Goal: Book appointment/travel/reservation

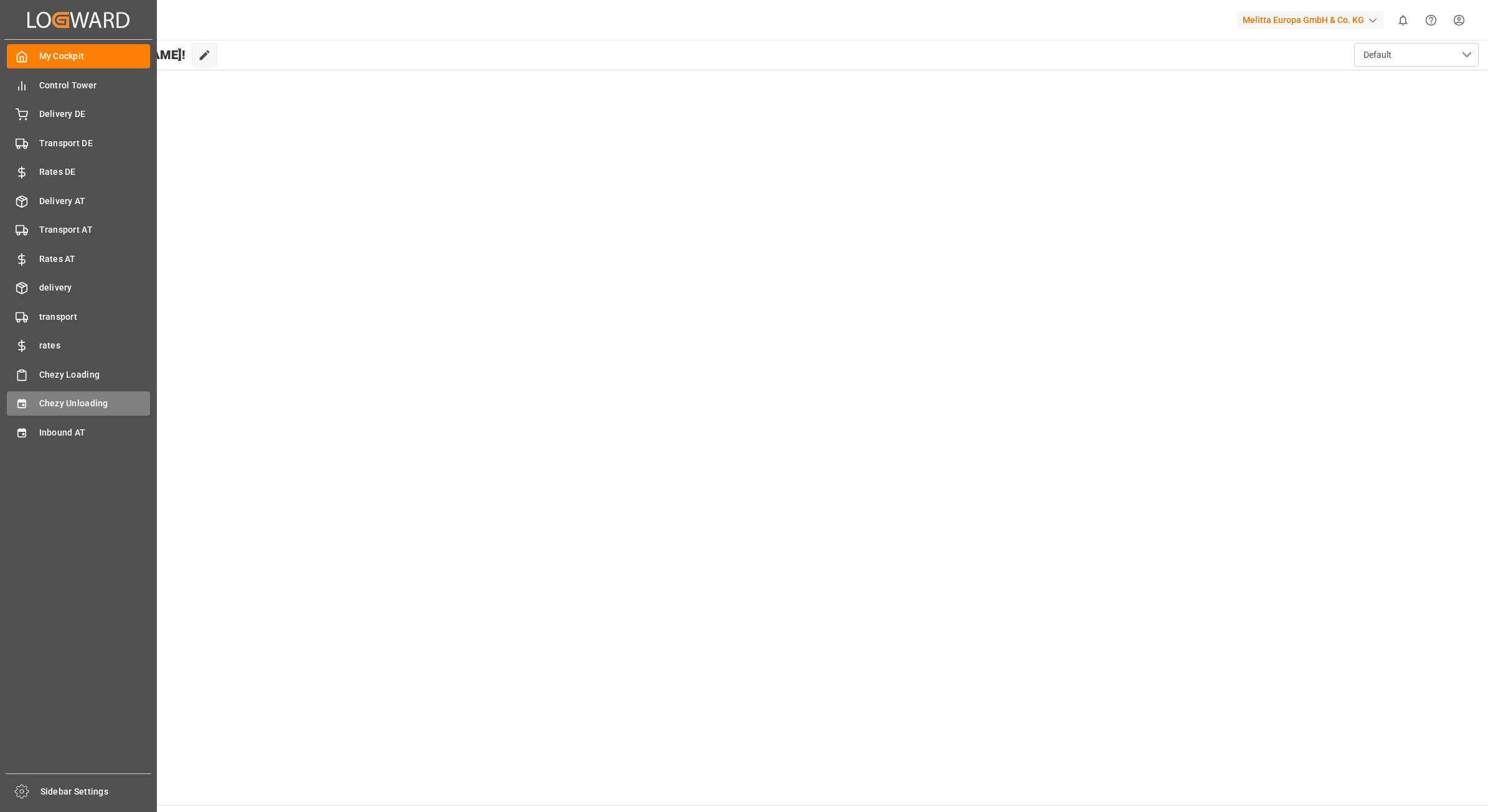
click at [82, 398] on span "Chezy Unloading" at bounding box center [94, 403] width 111 height 13
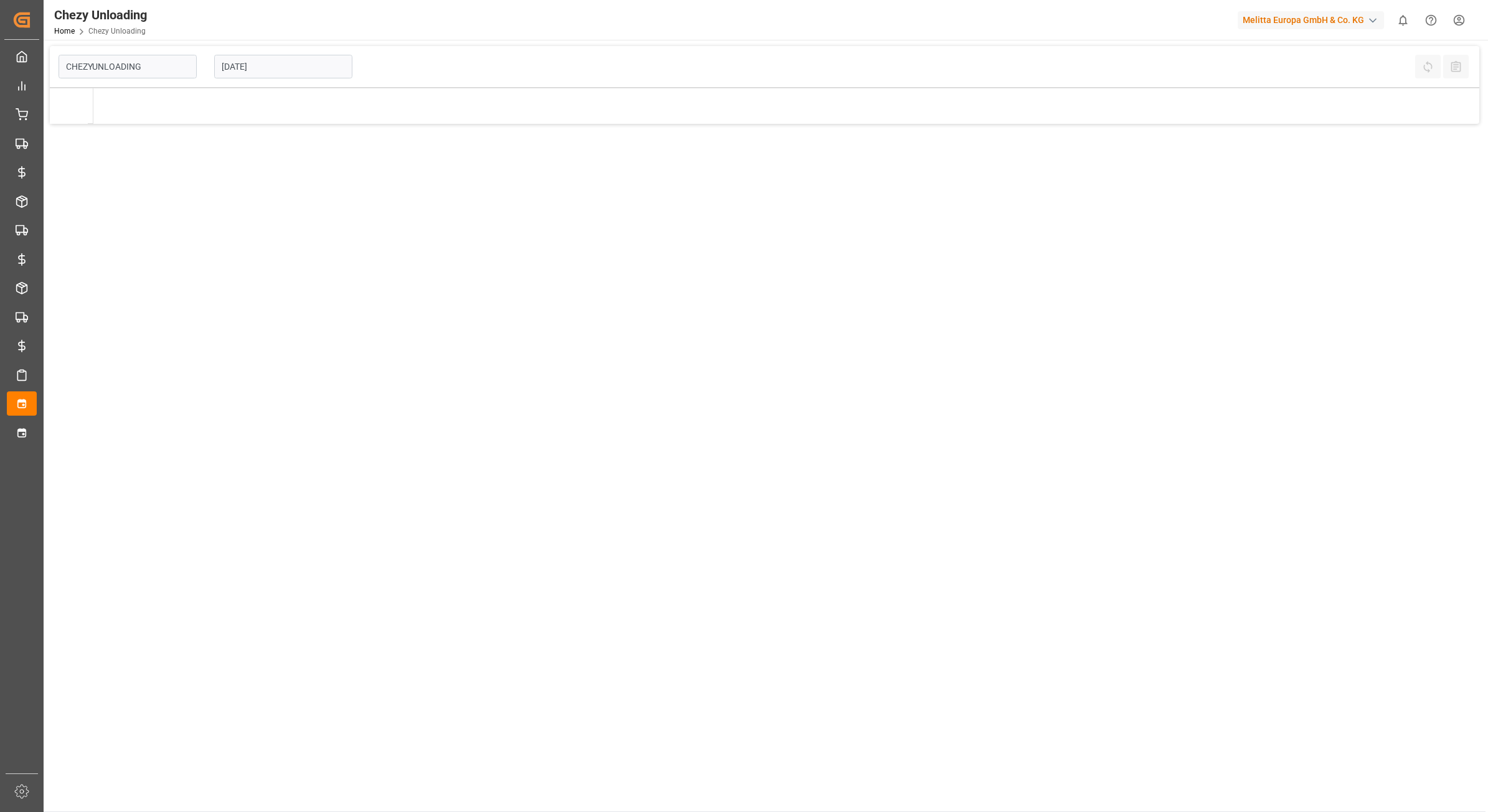
type input "Chezy Unloading"
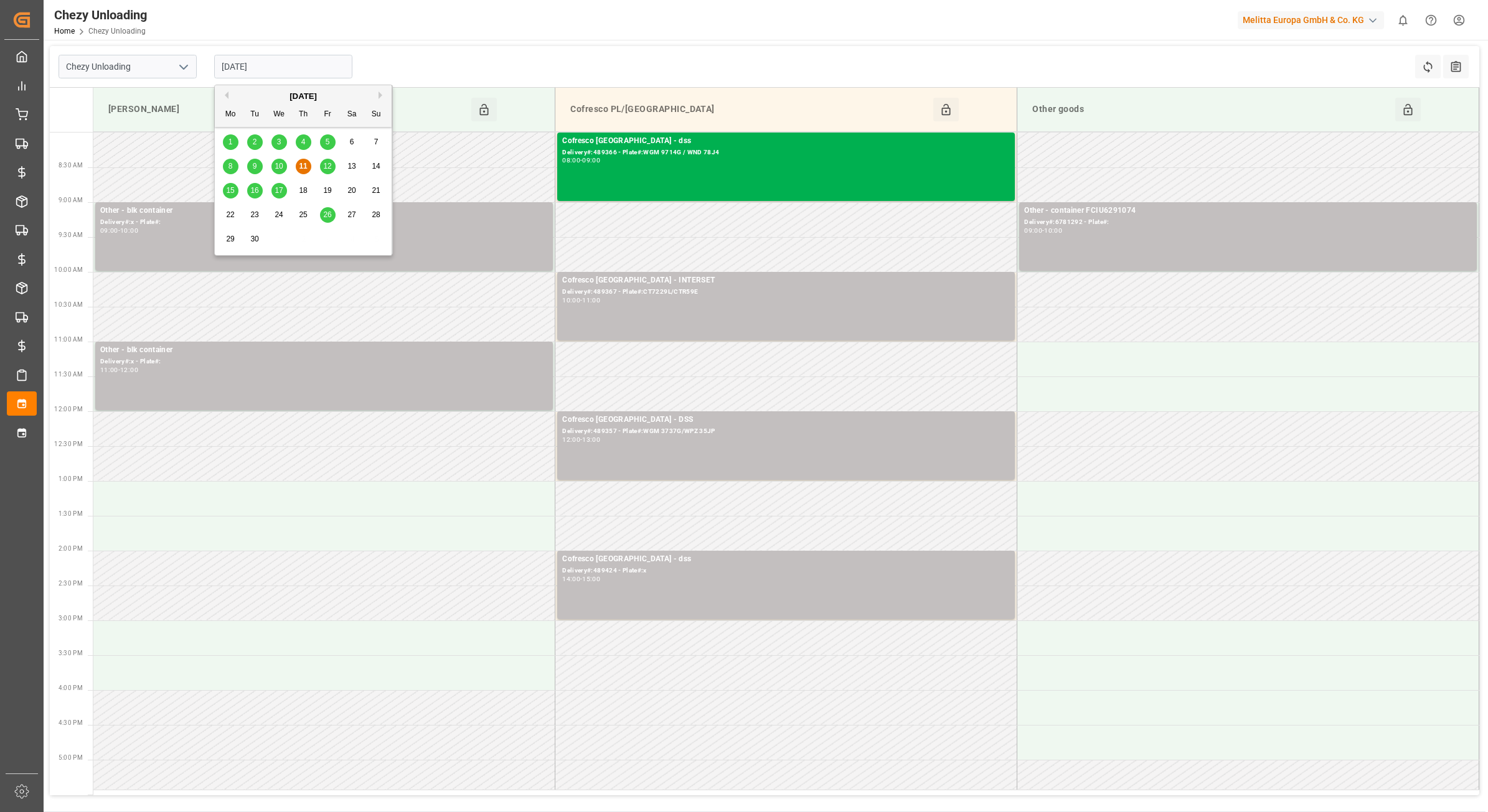
click at [270, 67] on input "[DATE]" at bounding box center [283, 67] width 138 height 24
click at [278, 167] on span "10" at bounding box center [279, 166] width 8 height 8
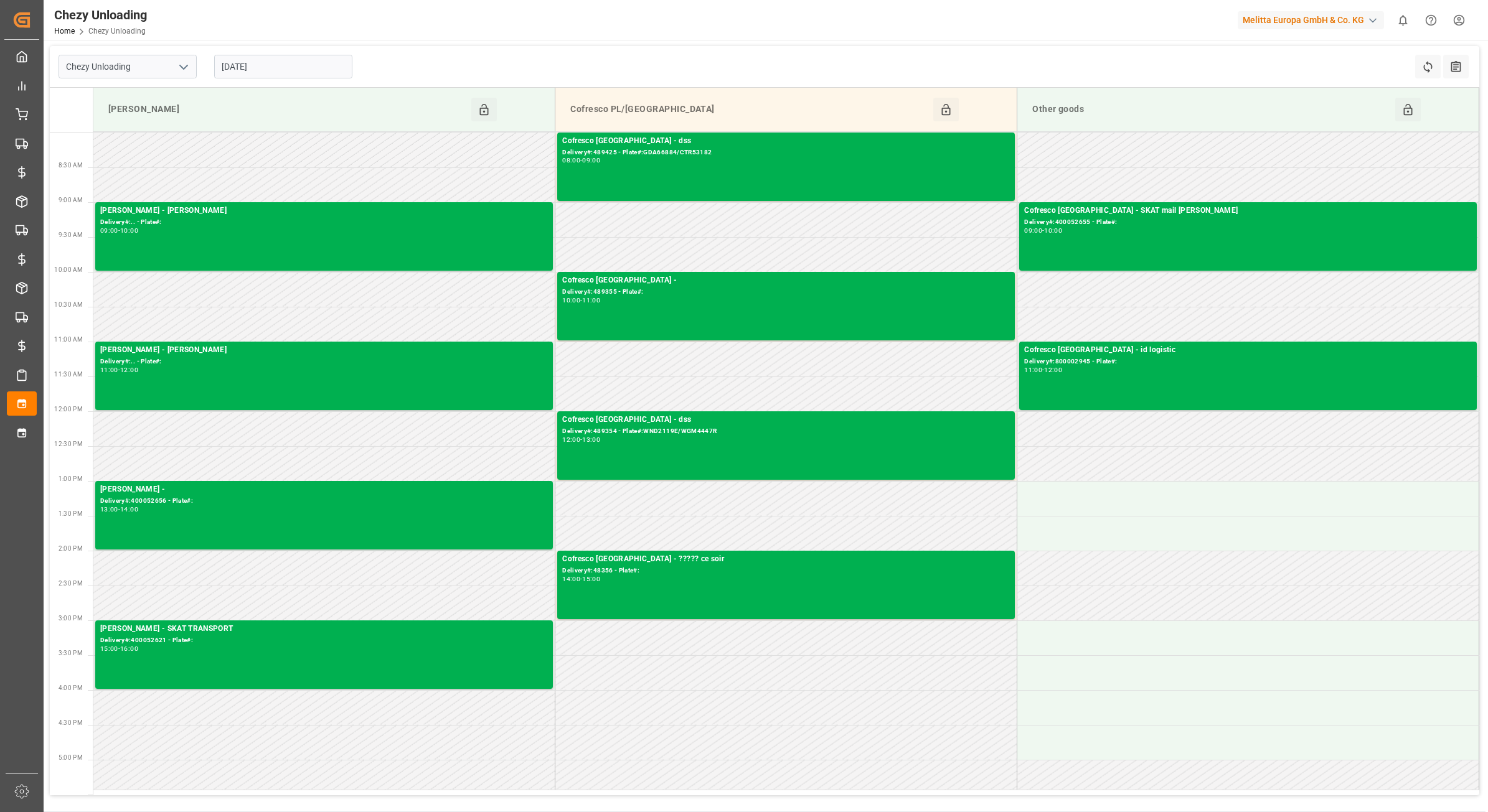
click at [298, 62] on input "[DATE]" at bounding box center [283, 67] width 138 height 24
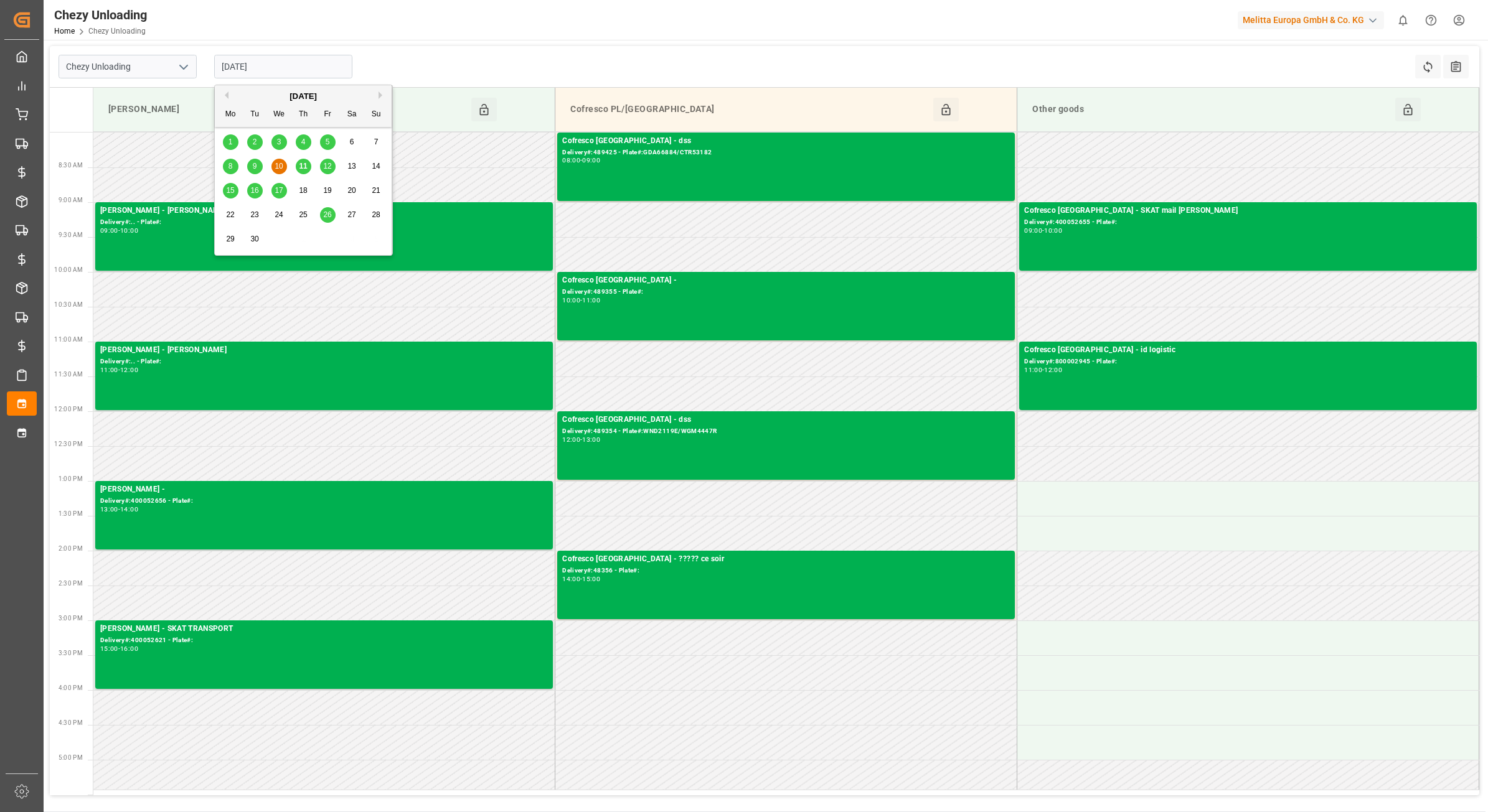
click at [304, 170] on span "11" at bounding box center [303, 166] width 8 height 8
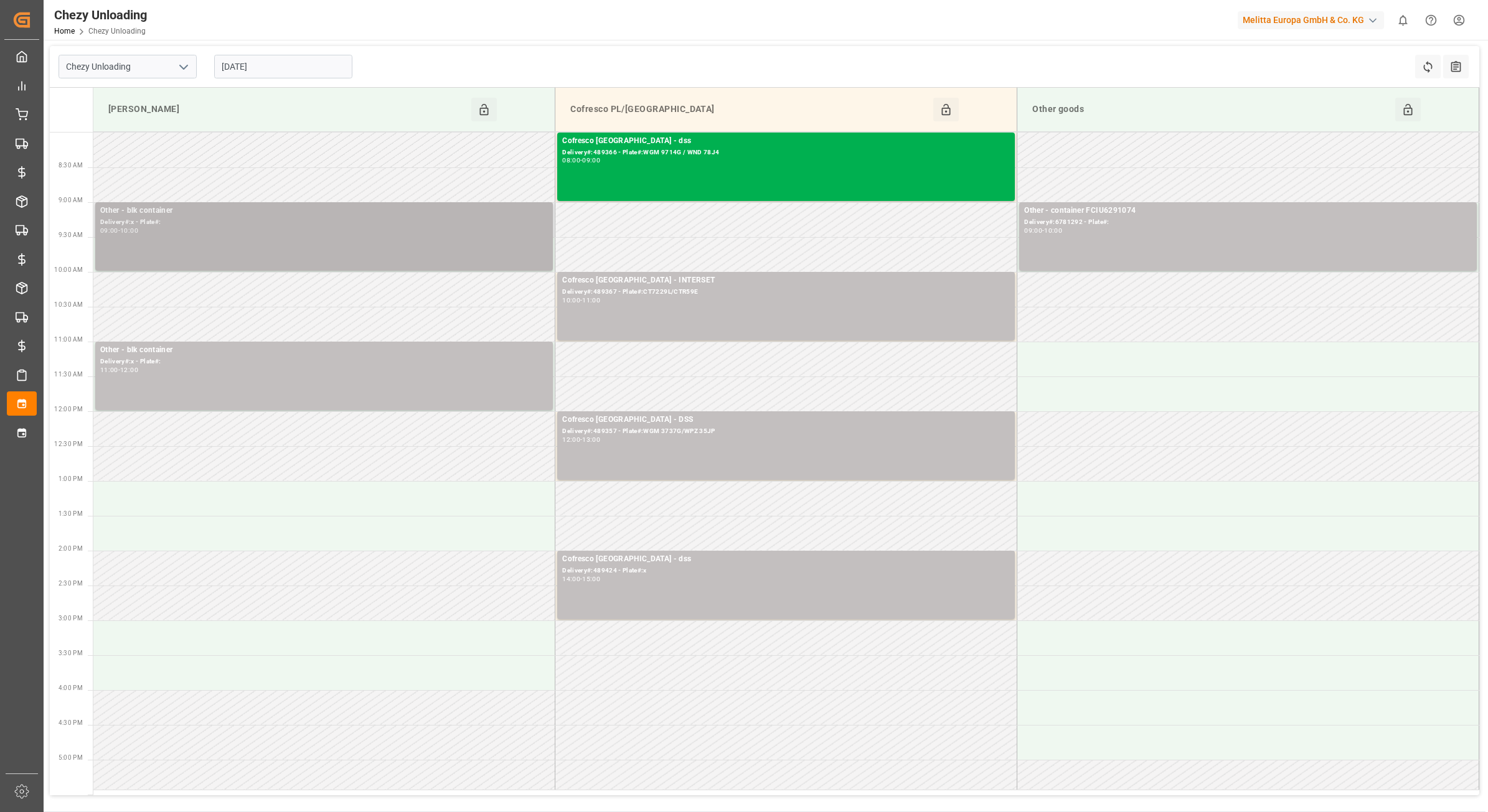
click at [439, 269] on div "Other - blk container Delivery#:x - Plate#: 09:00 - 10:00" at bounding box center [324, 236] width 458 height 69
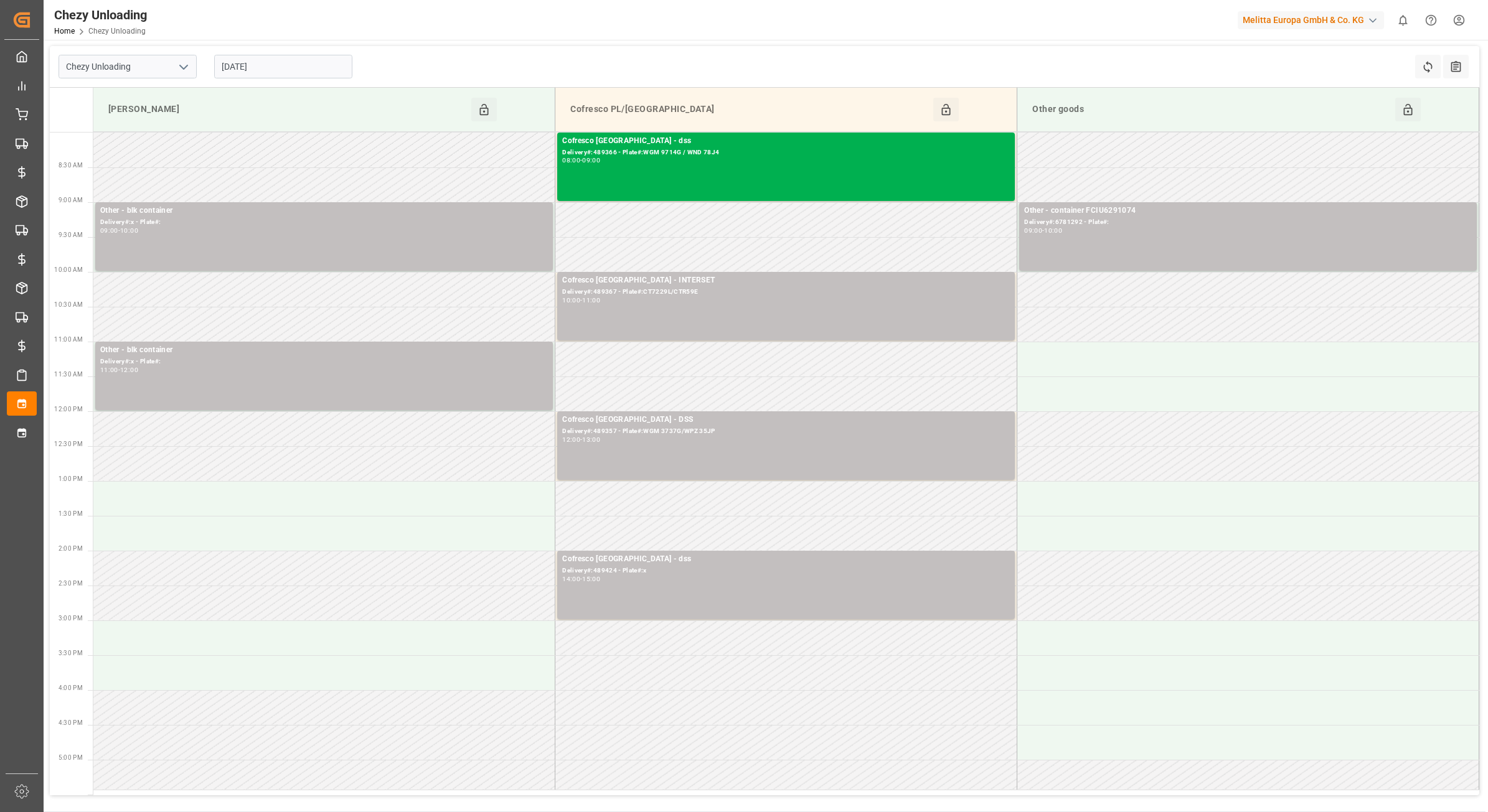
click at [399, 61] on div "Chezy Unloading [DATE] Refresh Time Slots All Audits" at bounding box center [765, 66] width 1429 height 42
click at [510, 36] on div "Chezy Unloading Home Chezy Unloading Melitta Europa GmbH & Co. KG 0 Notificatio…" at bounding box center [761, 19] width 1453 height 40
click at [393, 51] on div "Chezy Unloading [DATE] Refresh Time Slots All Audits" at bounding box center [765, 66] width 1429 height 42
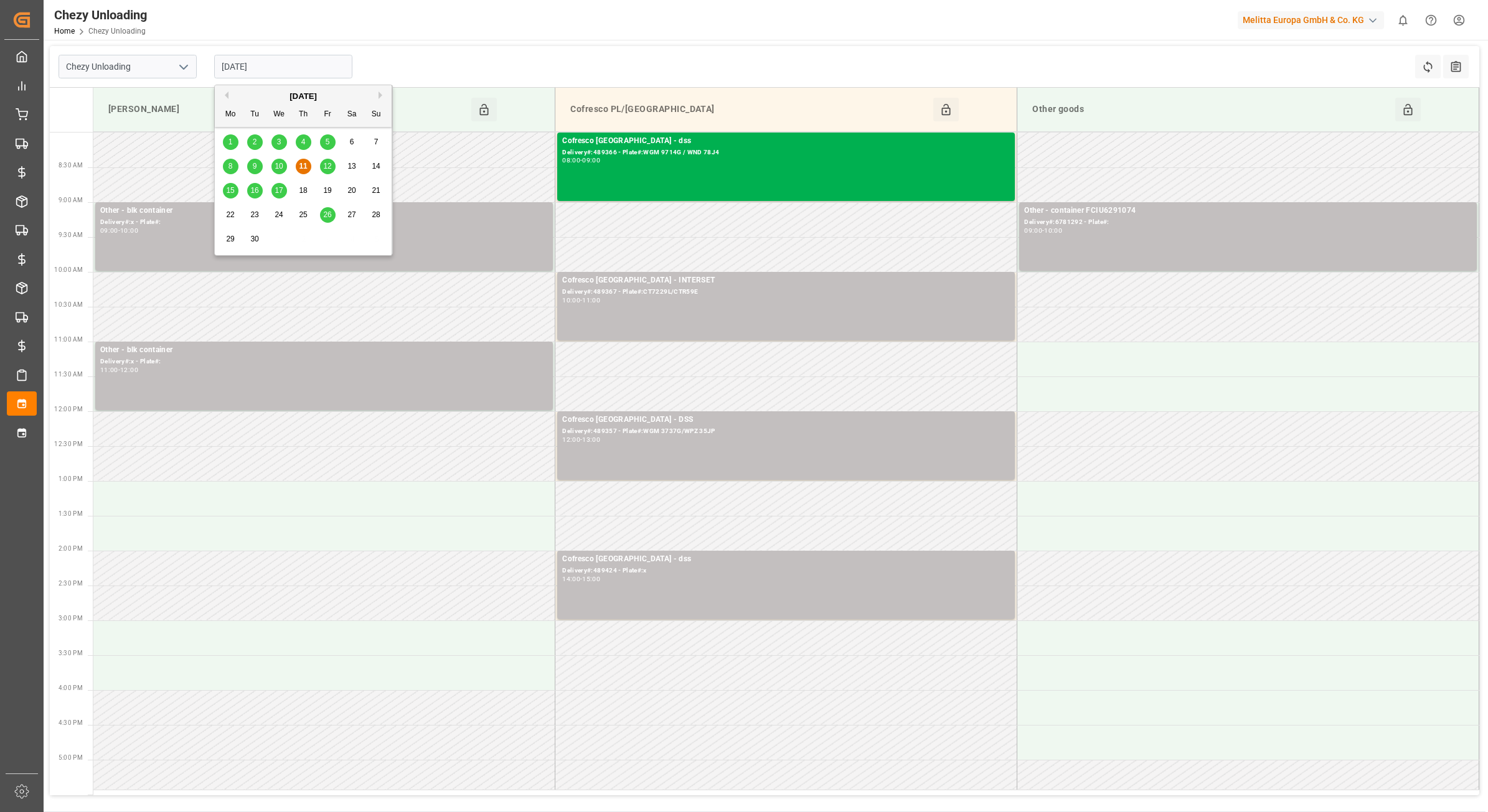
click at [257, 64] on input "[DATE]" at bounding box center [283, 67] width 138 height 24
click at [280, 192] on span "17" at bounding box center [279, 191] width 8 height 8
type input "[DATE]"
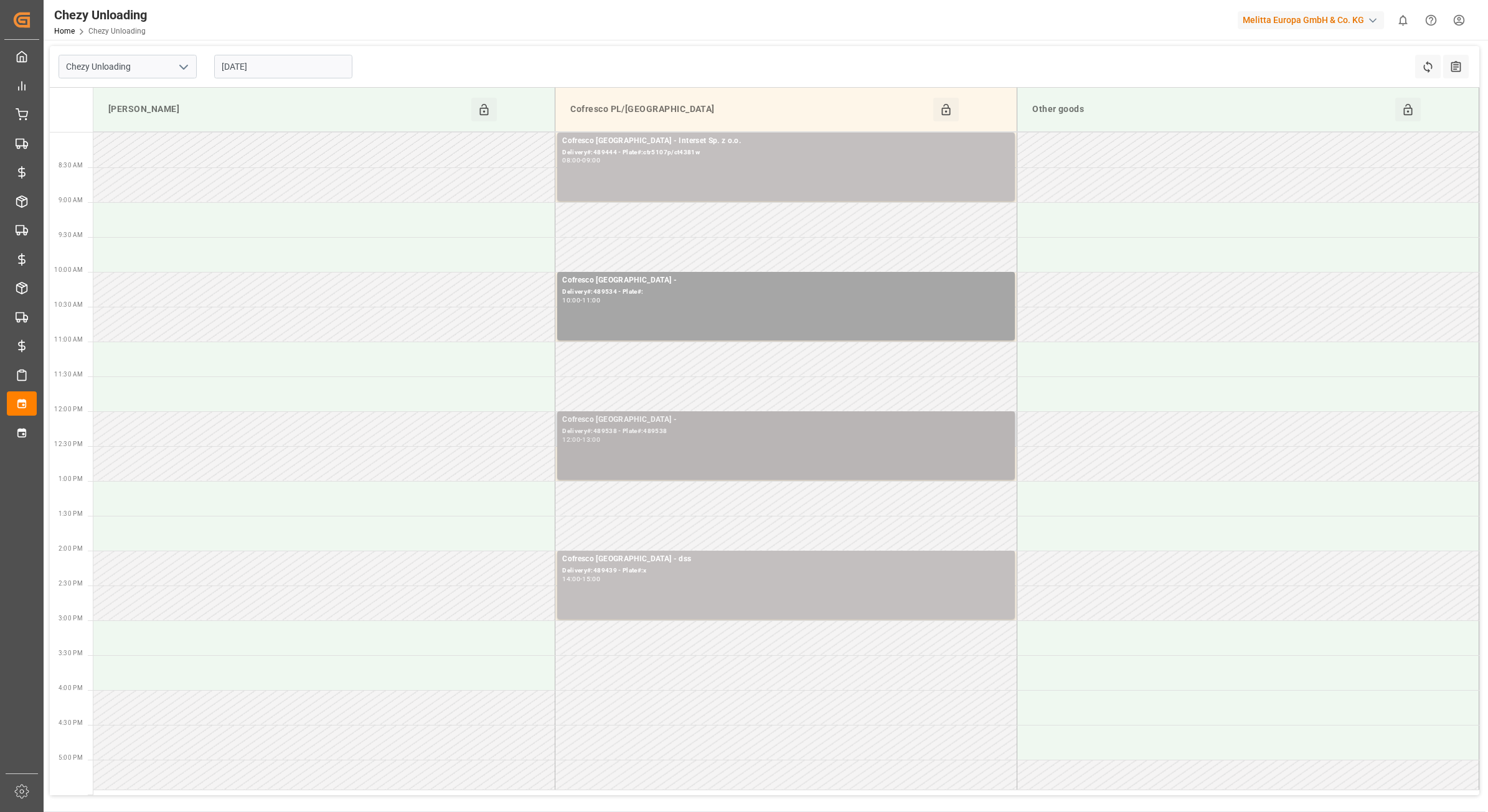
click at [648, 439] on div "12:00 - 13:00" at bounding box center [786, 441] width 448 height 7
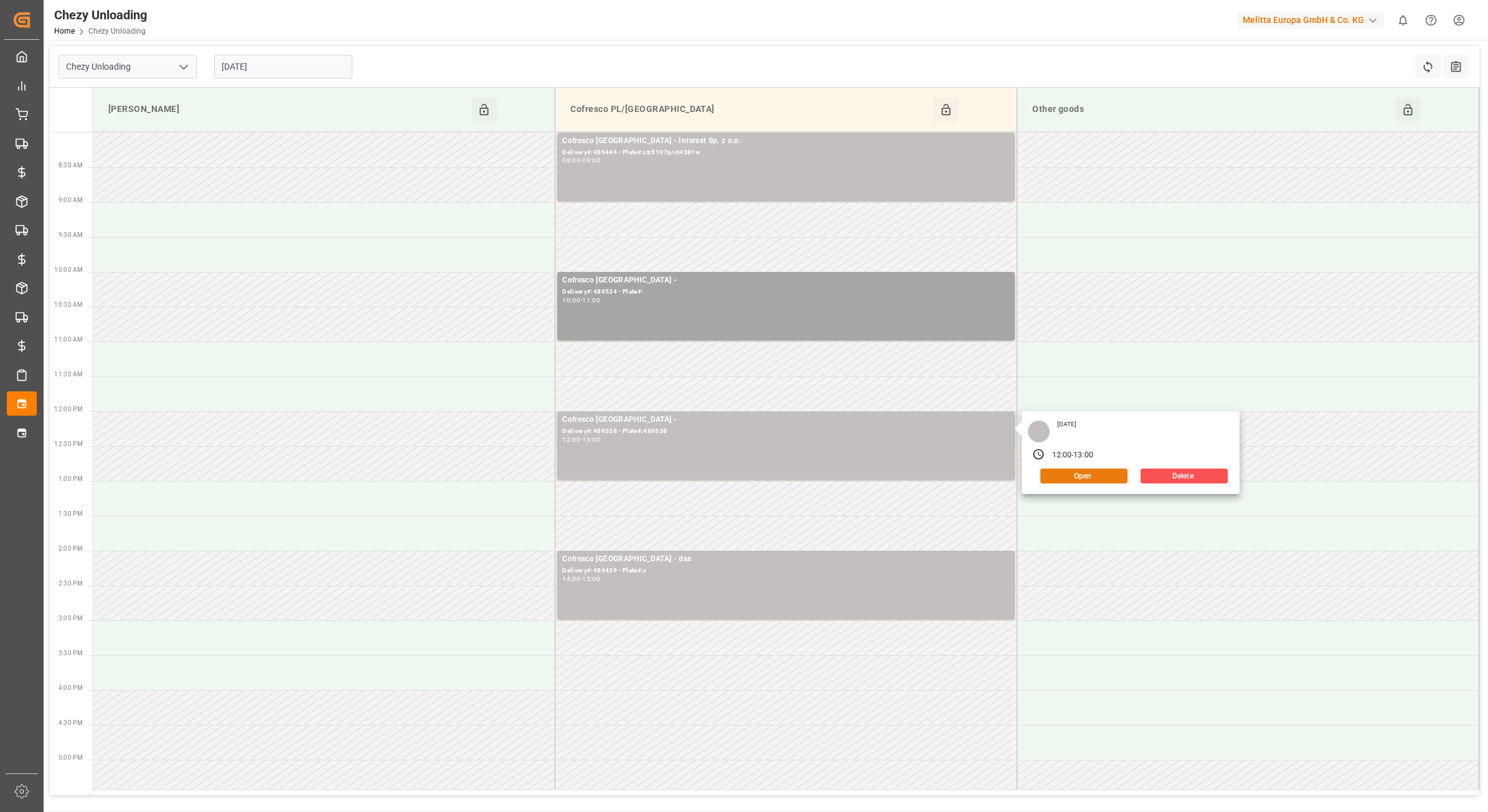
click at [1059, 474] on button "Open" at bounding box center [1084, 476] width 87 height 15
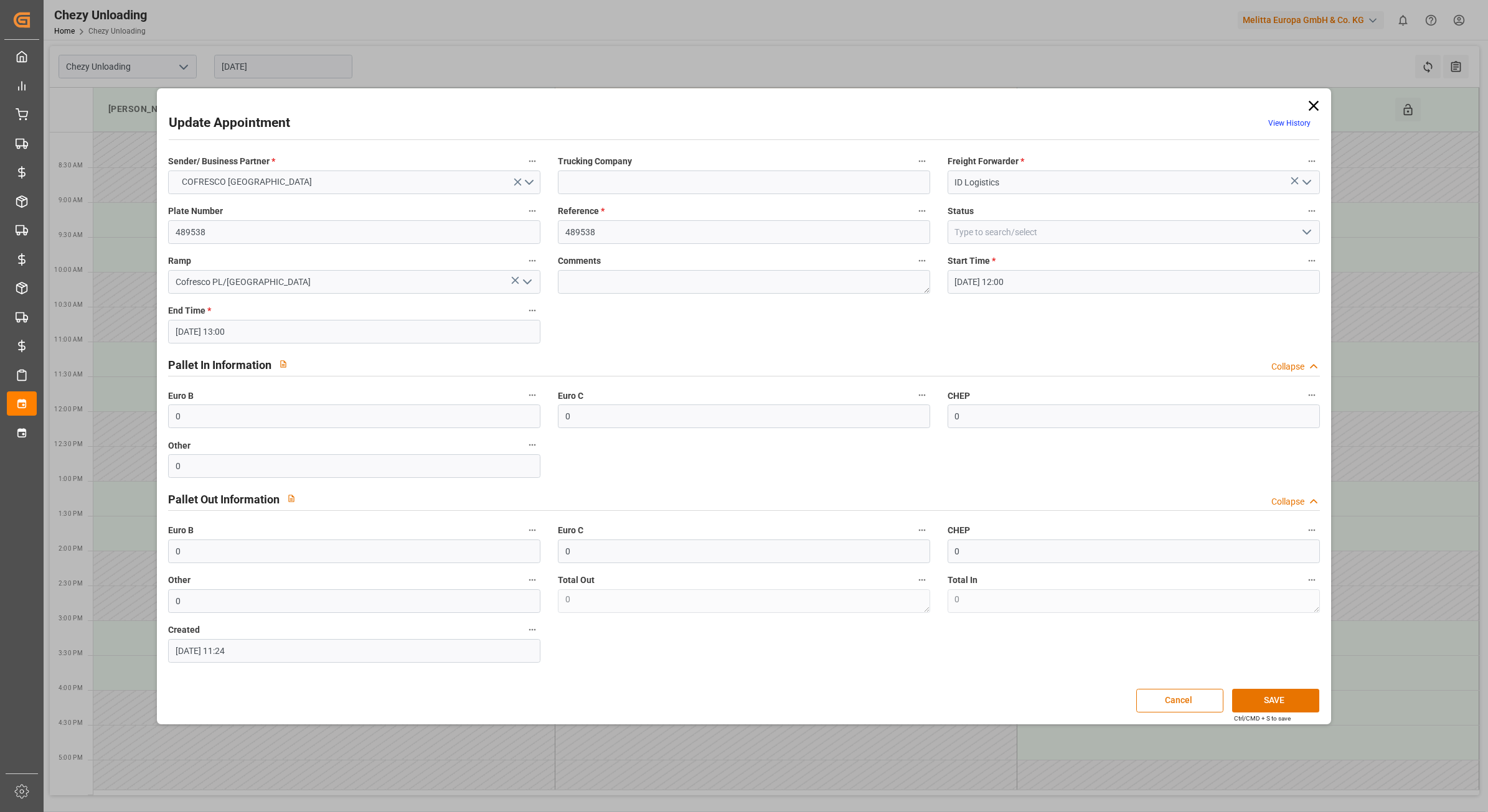
click at [1309, 106] on icon at bounding box center [1313, 106] width 18 height 18
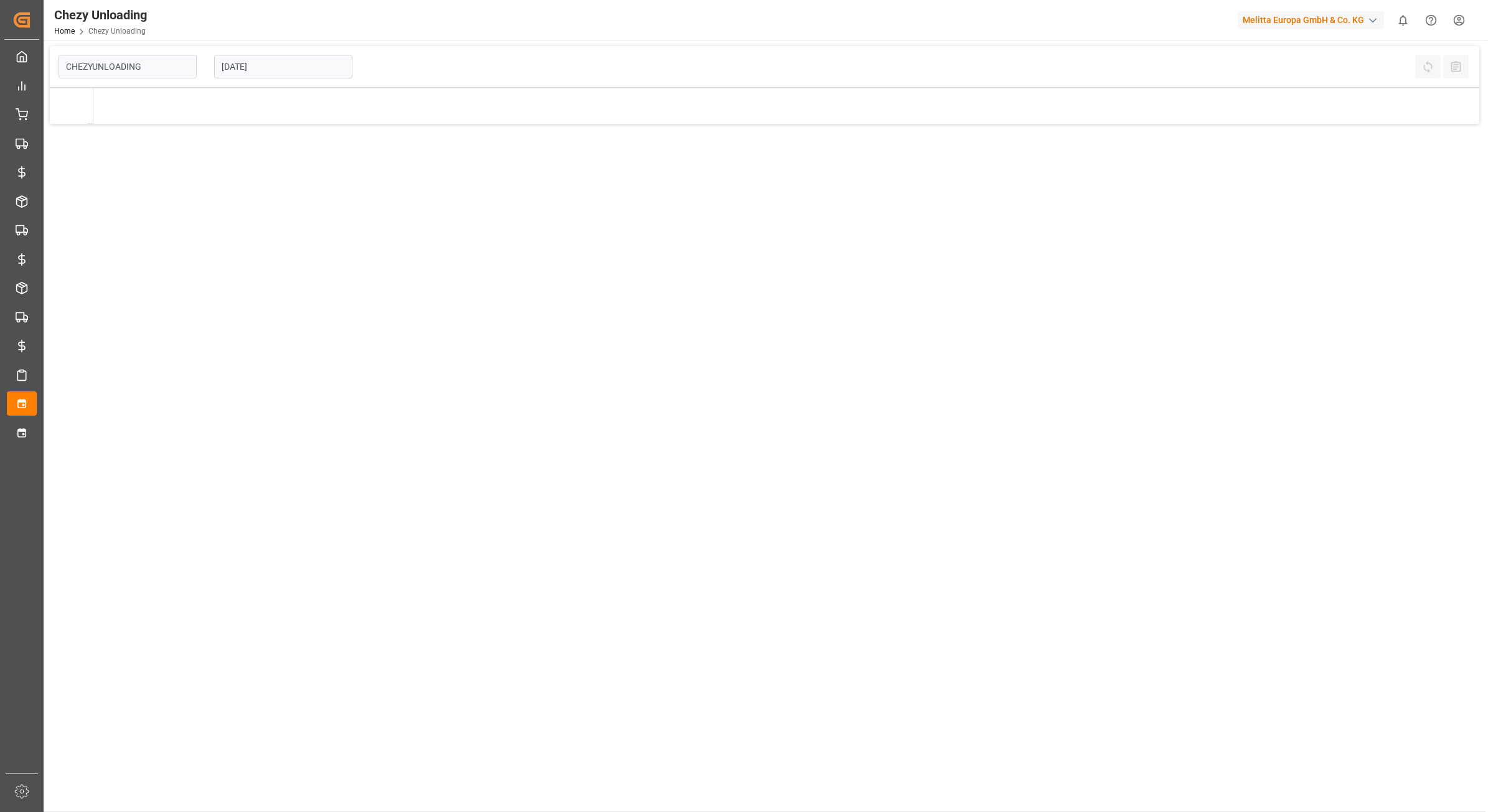
type input "Chezy Unloading"
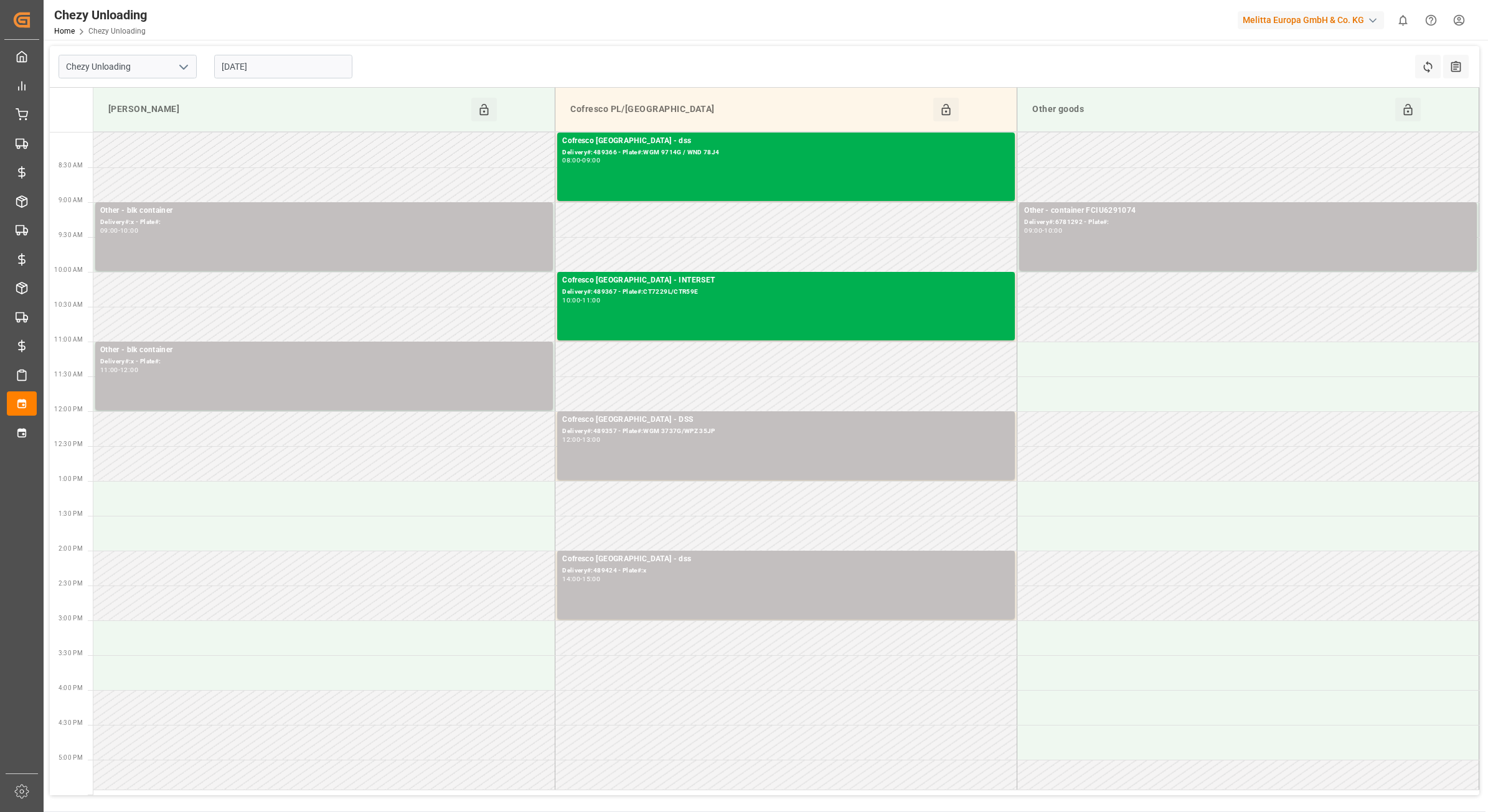
click at [265, 70] on input "[DATE]" at bounding box center [283, 67] width 138 height 24
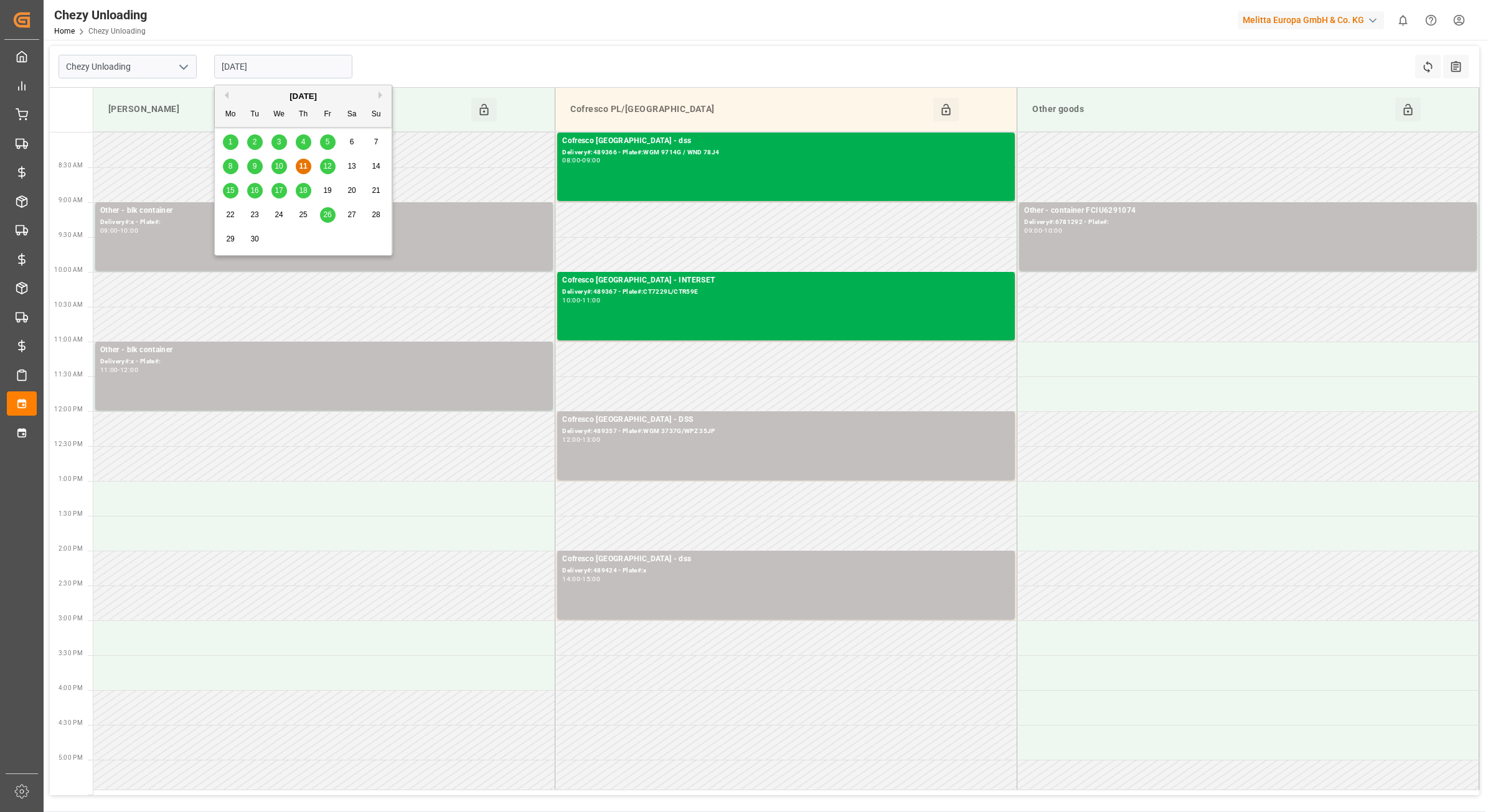
click at [287, 185] on div "15 16 17 18 19 20 21" at bounding box center [304, 191] width 170 height 25
click at [281, 189] on span "17" at bounding box center [279, 191] width 8 height 8
type input "[DATE]"
